Goal: Check status: Check status

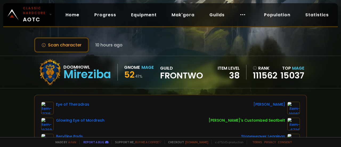
click at [172, 76] on span "Frontwo" at bounding box center [181, 75] width 43 height 8
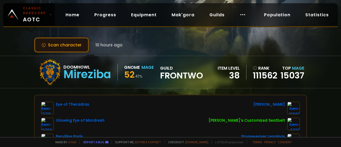
click at [76, 45] on button "Scan character" at bounding box center [61, 44] width 55 height 15
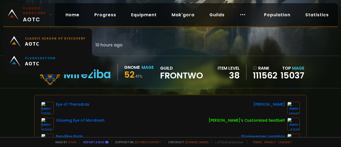
click at [30, 16] on span "Classic Hardcore AOTC" at bounding box center [35, 15] width 24 height 18
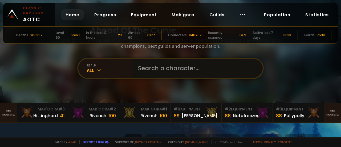
click at [149, 66] on input "text" at bounding box center [195, 68] width 121 height 19
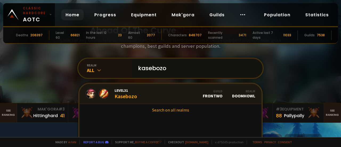
type input "kasebozo"
click at [125, 97] on div "Level 31 Kasebozo" at bounding box center [125, 93] width 22 height 11
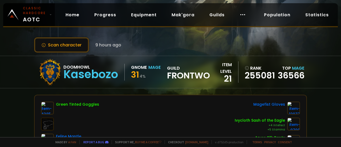
click at [105, 73] on div "Kasebozo" at bounding box center [90, 74] width 55 height 8
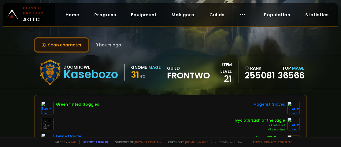
click at [84, 50] on button "Scan character" at bounding box center [61, 44] width 55 height 15
